Goal: Ask a question

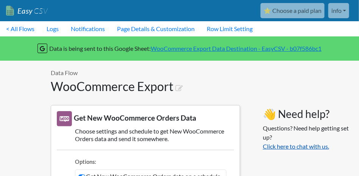
click at [315, 148] on link "Click here to chat with us." at bounding box center [296, 145] width 66 height 7
click at [104, 60] on div "Data is being sent to this Google Sheet: WooCommerce Export Data Destination - …" at bounding box center [179, 48] width 370 height 24
click at [30, 31] on link "< All Flows" at bounding box center [20, 28] width 41 height 15
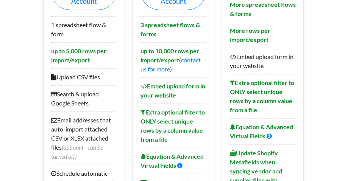
scroll to position [146, 0]
